Goal: Transaction & Acquisition: Book appointment/travel/reservation

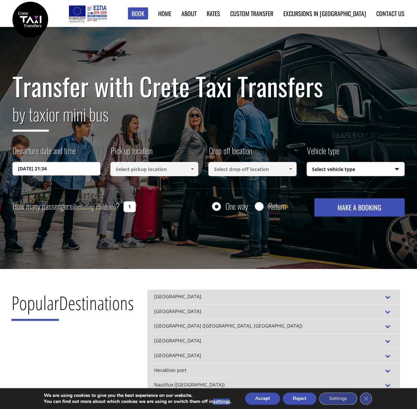
click at [61, 171] on input "20/08/2025 21:34" at bounding box center [56, 168] width 88 height 13
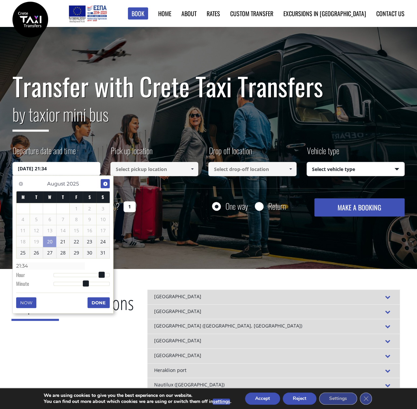
click at [103, 184] on span "Next" at bounding box center [105, 183] width 5 height 5
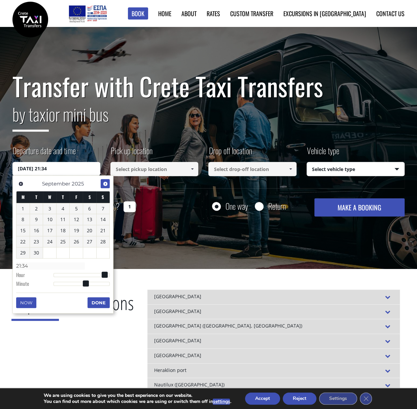
click at [103, 184] on span "Next" at bounding box center [105, 183] width 5 height 5
click at [22, 227] on link "13" at bounding box center [23, 230] width 13 height 11
type input "13/10/2025 00:00"
click at [147, 171] on input at bounding box center [154, 169] width 88 height 14
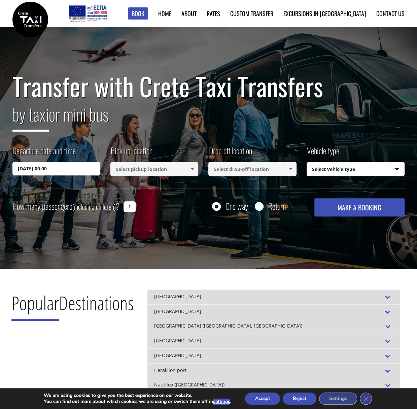
click at [172, 169] on input at bounding box center [154, 169] width 88 height 14
click at [193, 169] on span at bounding box center [192, 168] width 5 height 5
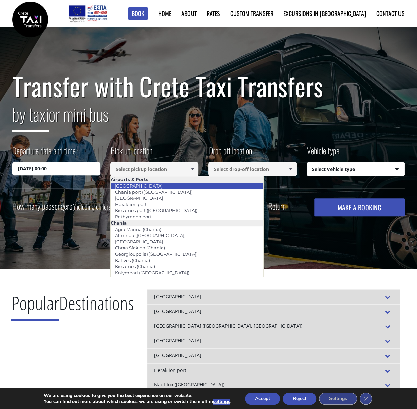
click at [172, 186] on li "[GEOGRAPHIC_DATA]" at bounding box center [187, 186] width 153 height 6
type input "[GEOGRAPHIC_DATA]"
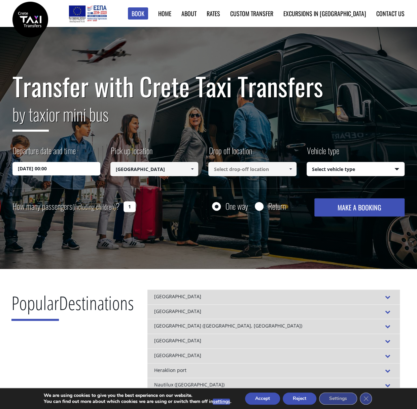
click at [290, 169] on span at bounding box center [290, 168] width 5 height 5
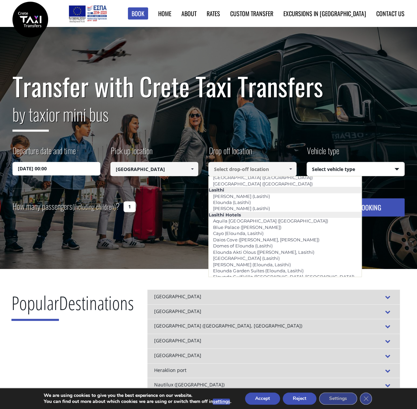
scroll to position [908, 0]
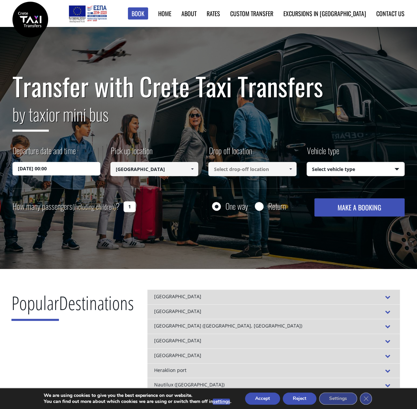
click at [291, 170] on span at bounding box center [290, 168] width 5 height 5
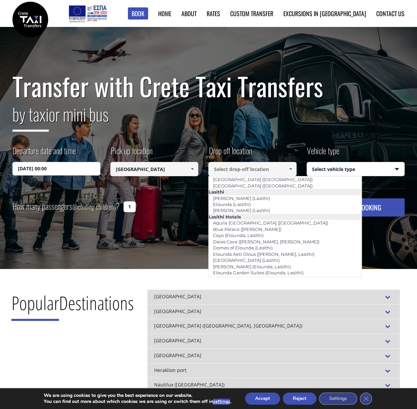
click at [266, 357] on li "[PERSON_NAME] ([GEOGRAPHIC_DATA])" at bounding box center [285, 360] width 153 height 6
type input "[PERSON_NAME] ([GEOGRAPHIC_DATA])"
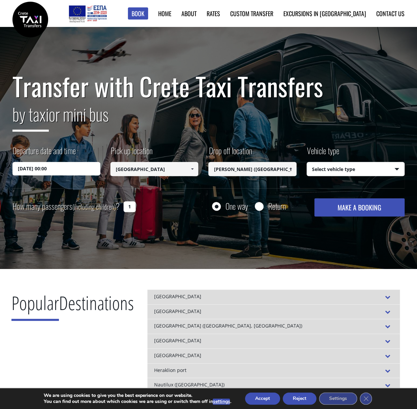
click at [398, 166] on select "Select vehicle type Taxi (4 passengers) Mercedes E Class Mini Van (7 passengers…" at bounding box center [355, 169] width 97 height 14
select select "540"
click at [307, 162] on select "Select vehicle type Taxi (4 passengers) Mercedes E Class Mini Van (7 passengers…" at bounding box center [355, 169] width 97 height 14
click at [354, 205] on button "MAKE A BOOKING" at bounding box center [360, 207] width 90 height 18
